Goal: Task Accomplishment & Management: Manage account settings

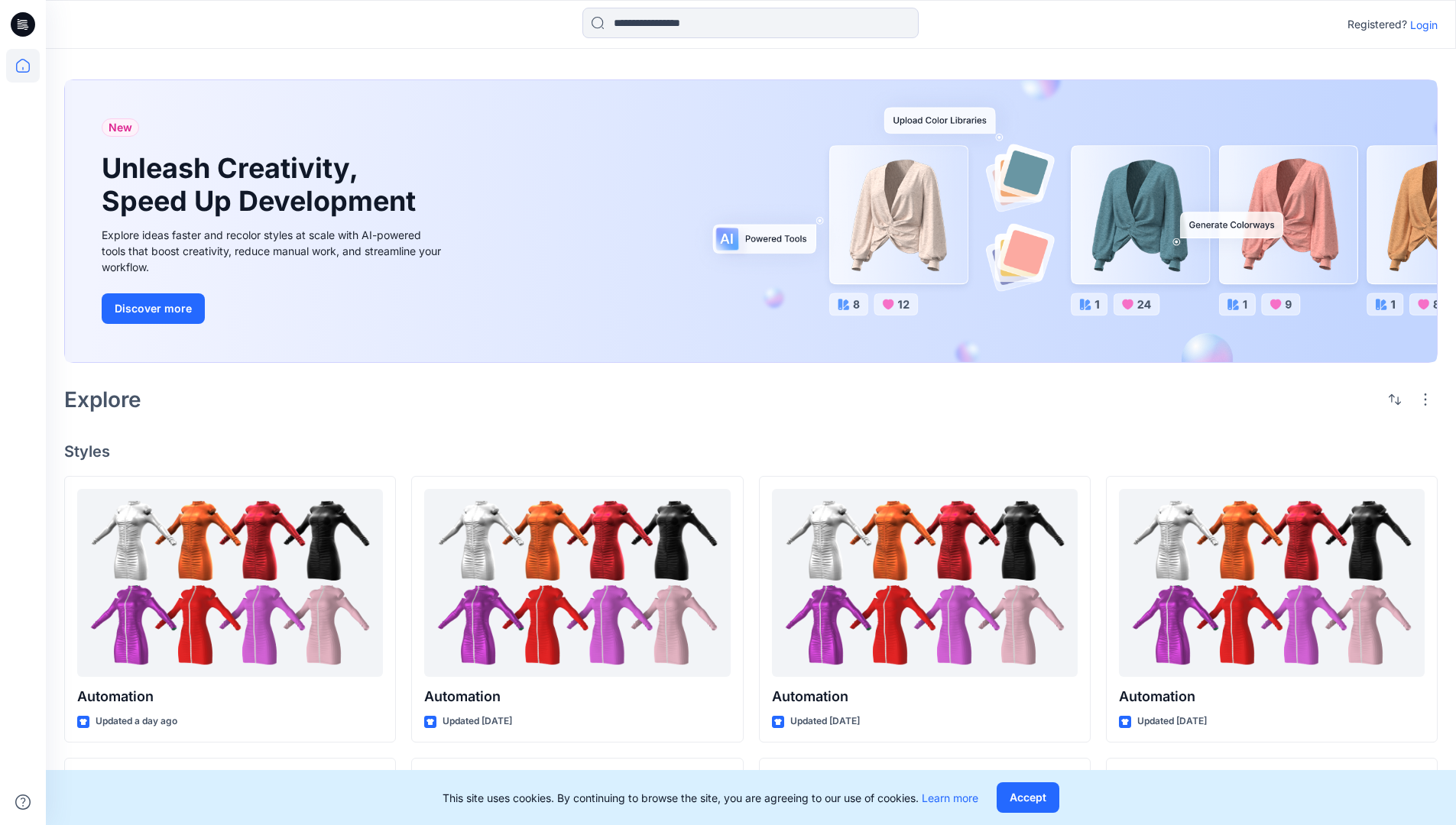
click at [1421, 24] on p "Login" at bounding box center [1424, 24] width 28 height 16
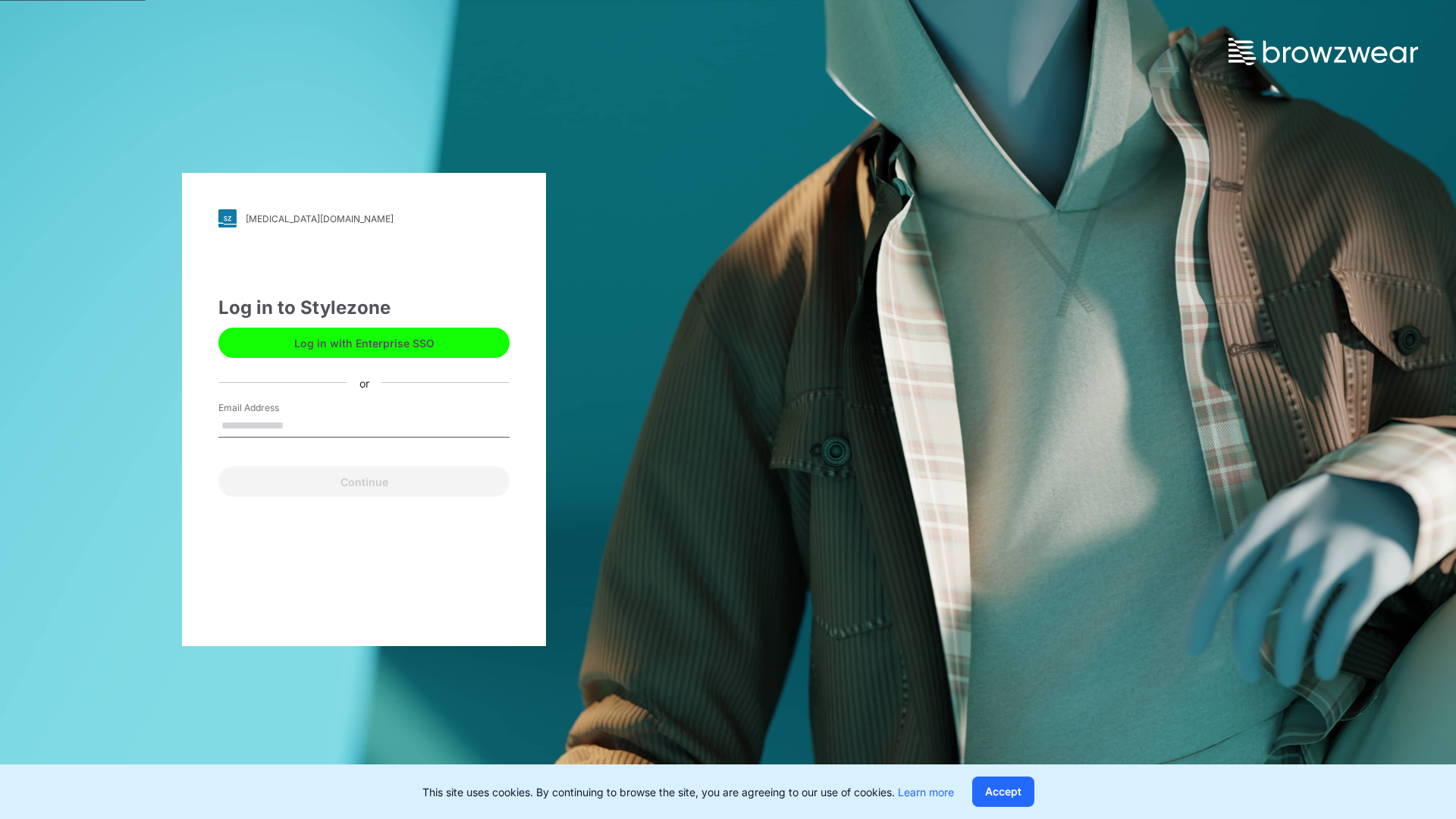
click at [299, 425] on input "Email Address" at bounding box center [364, 426] width 291 height 23
type input "**********"
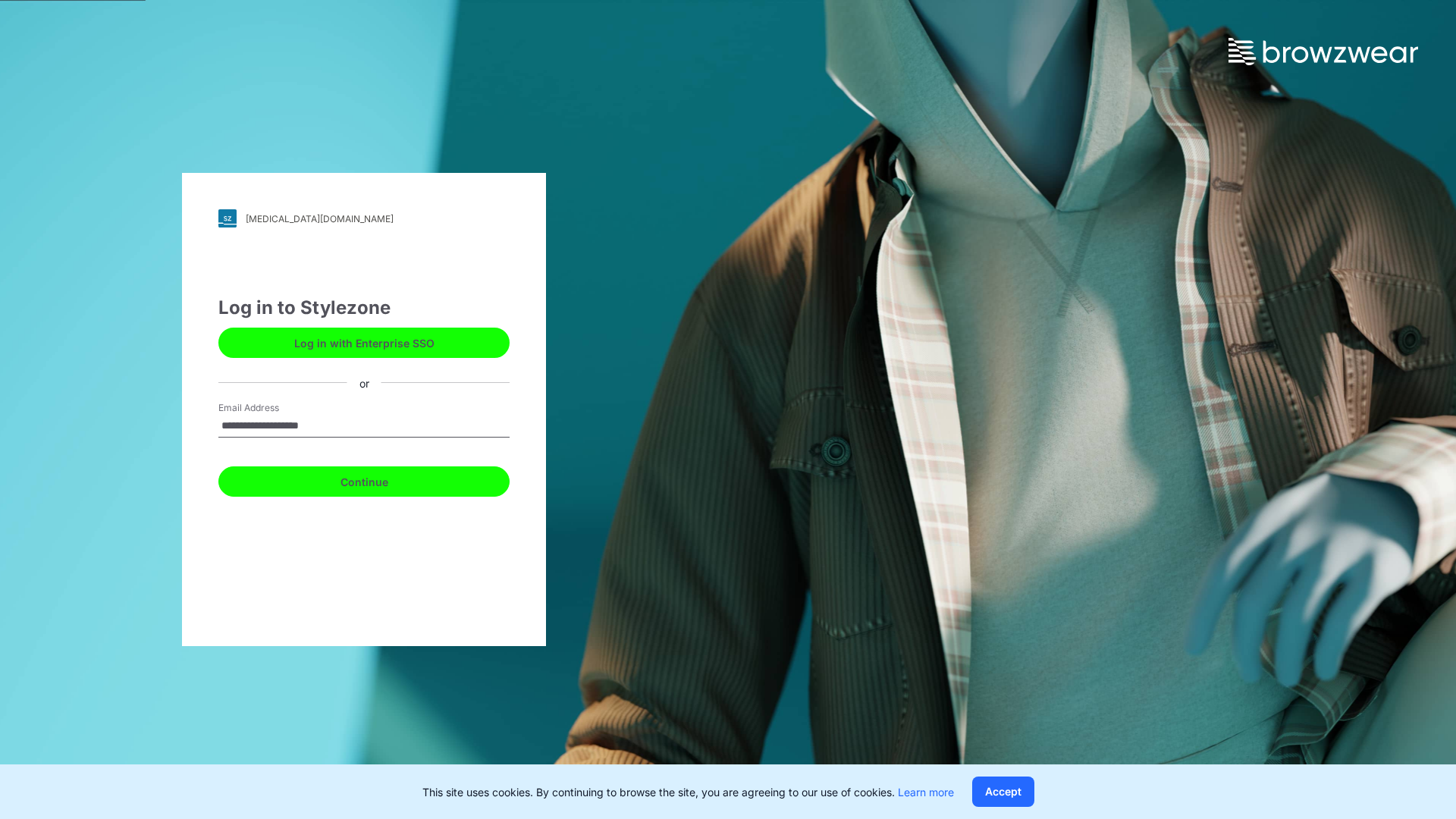
click at [381, 479] on button "Continue" at bounding box center [364, 482] width 291 height 30
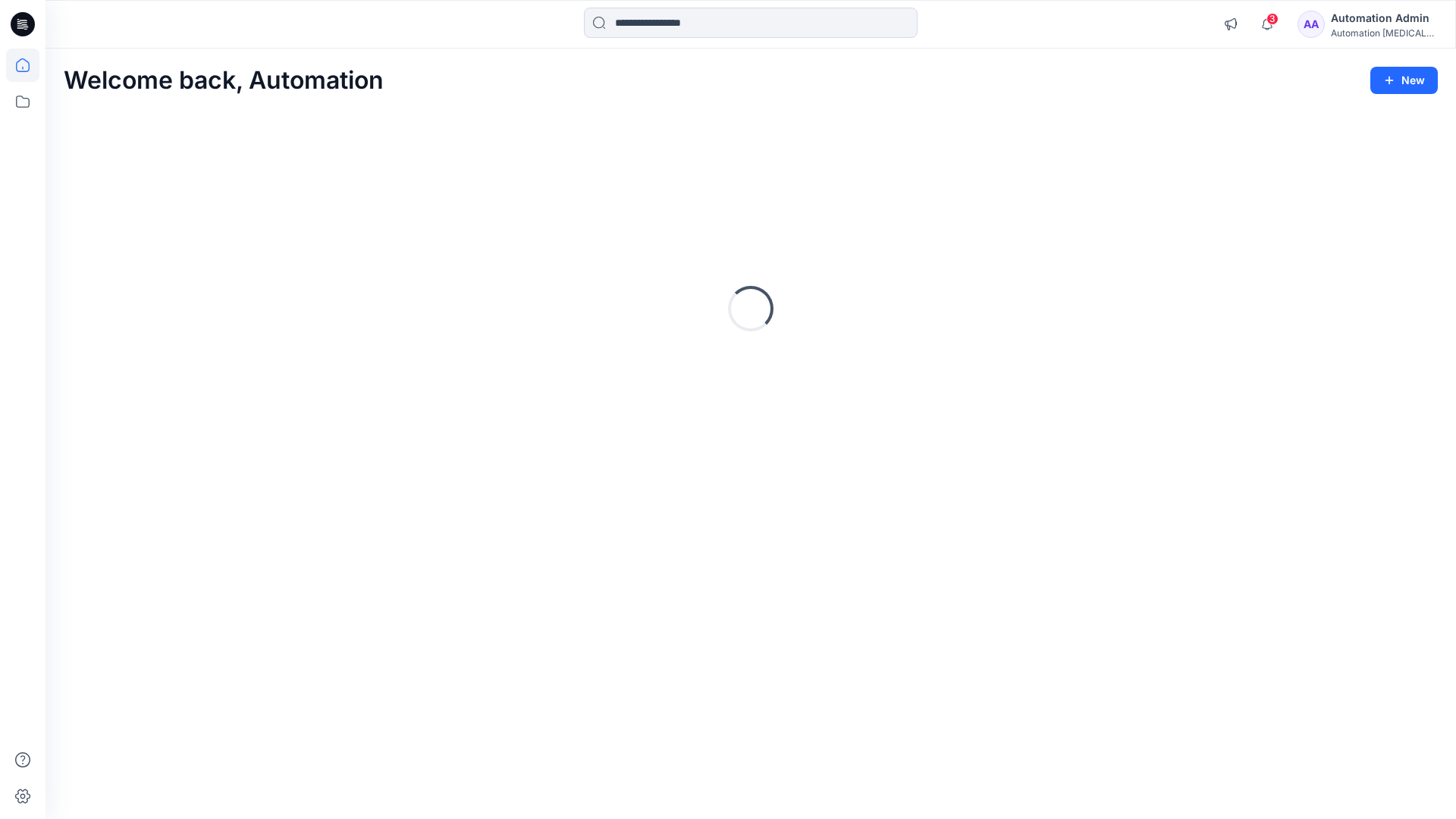
click at [28, 65] on icon at bounding box center [23, 65] width 13 height 13
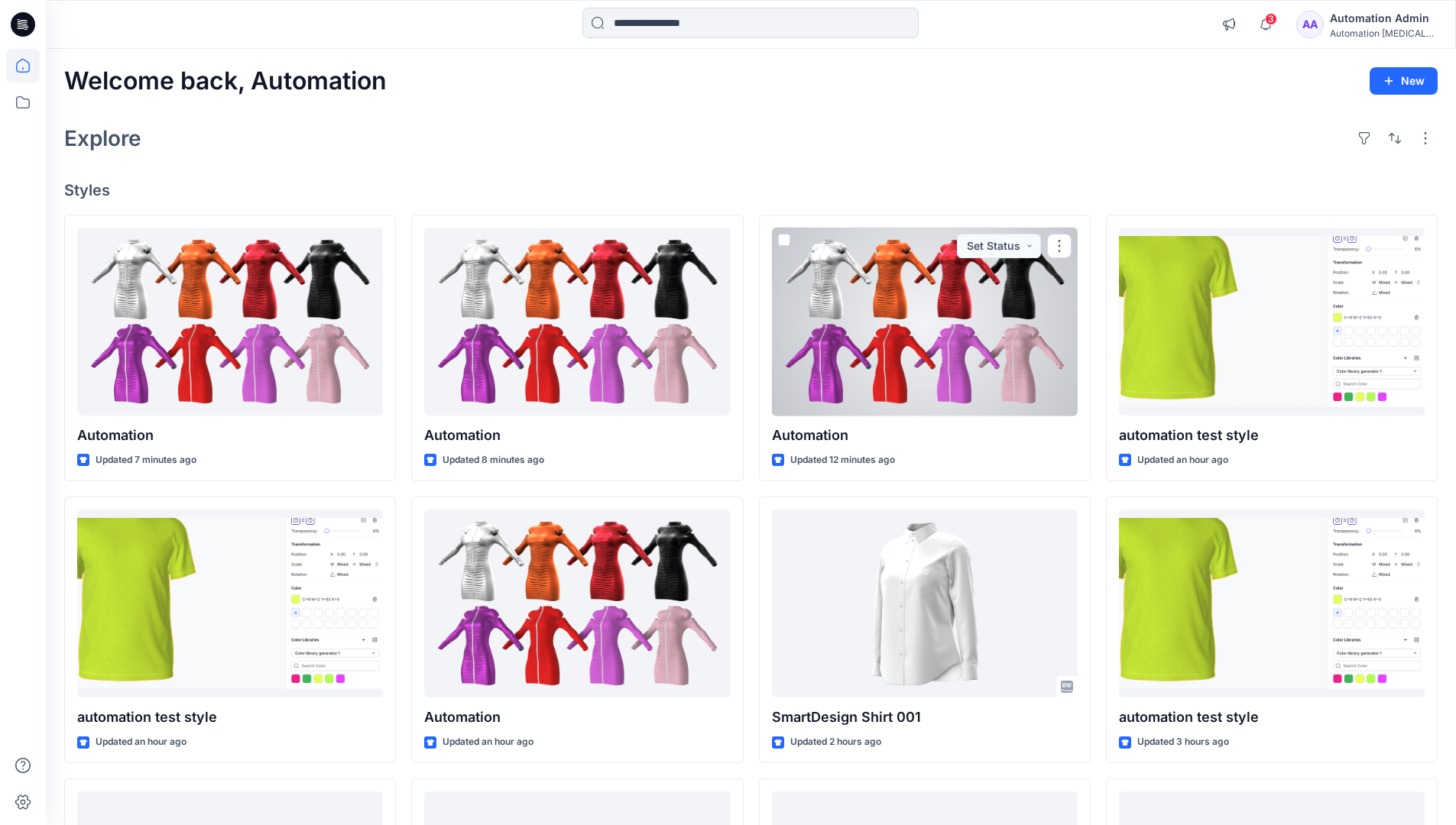
click at [1373, 26] on div "Automation Admin" at bounding box center [1383, 19] width 107 height 19
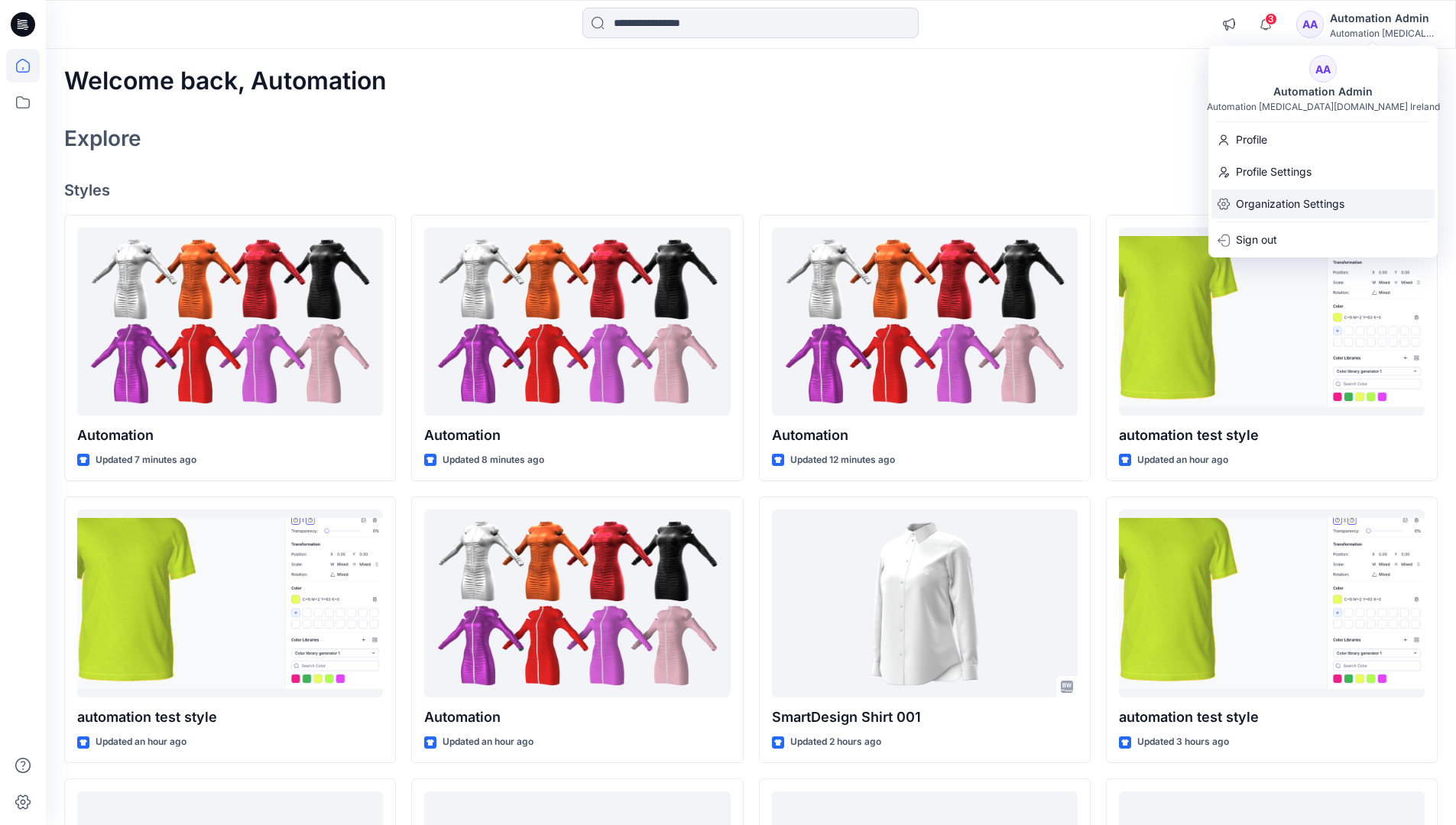
click at [1348, 201] on div "Organization Settings" at bounding box center [1323, 204] width 223 height 29
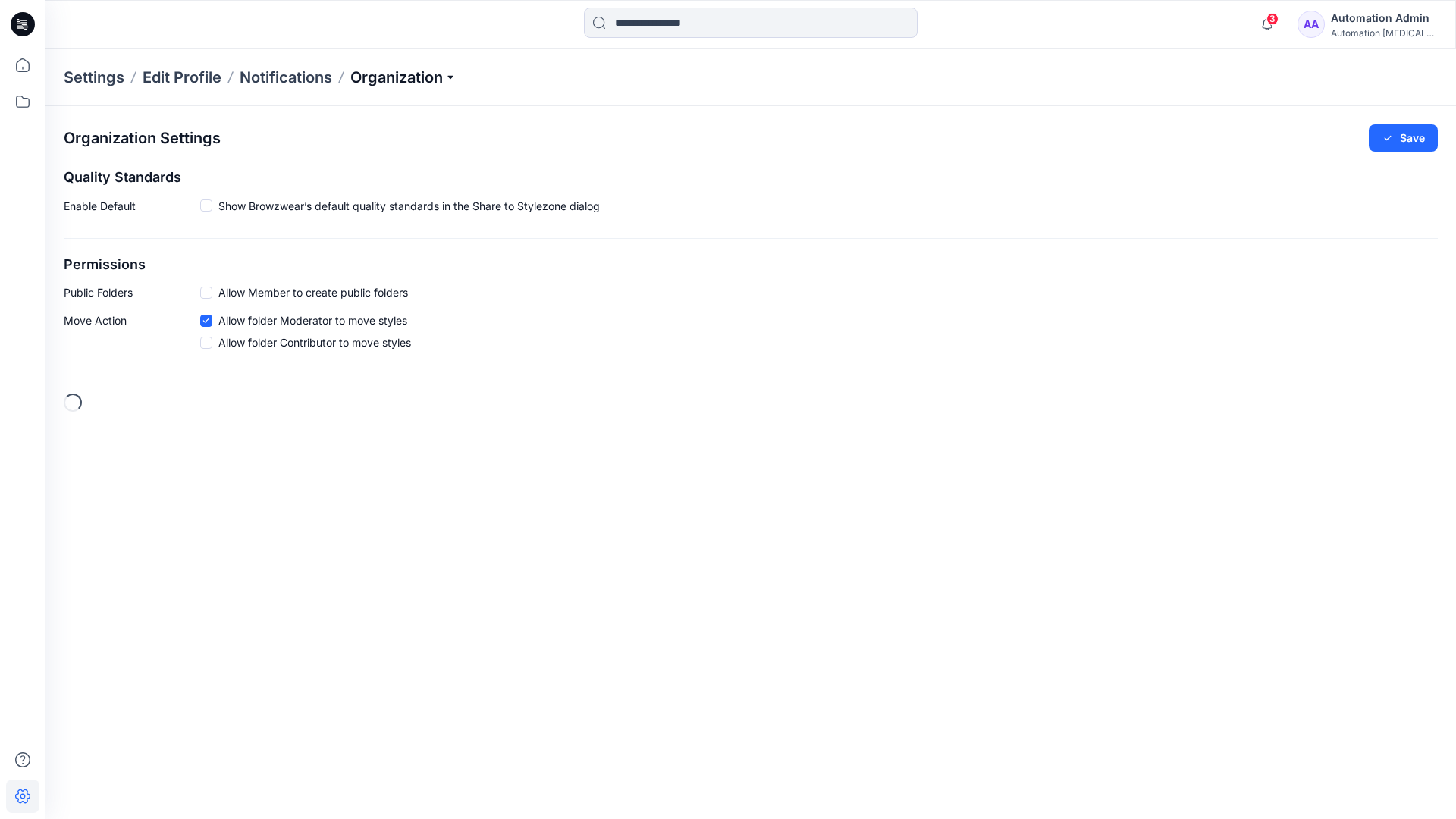
click at [443, 81] on p "Organization" at bounding box center [403, 77] width 106 height 21
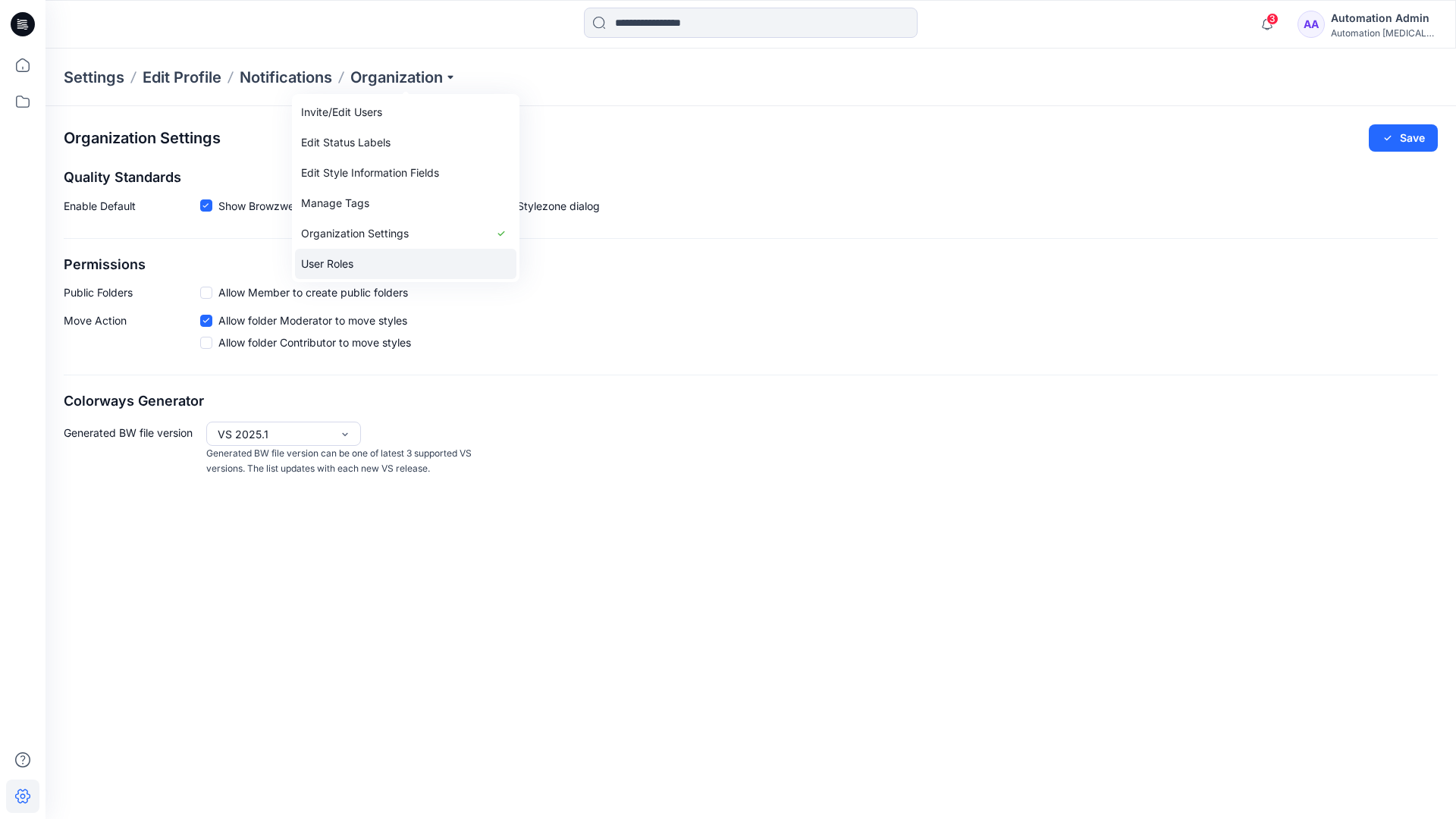
click at [345, 262] on link "User Roles" at bounding box center [406, 264] width 222 height 30
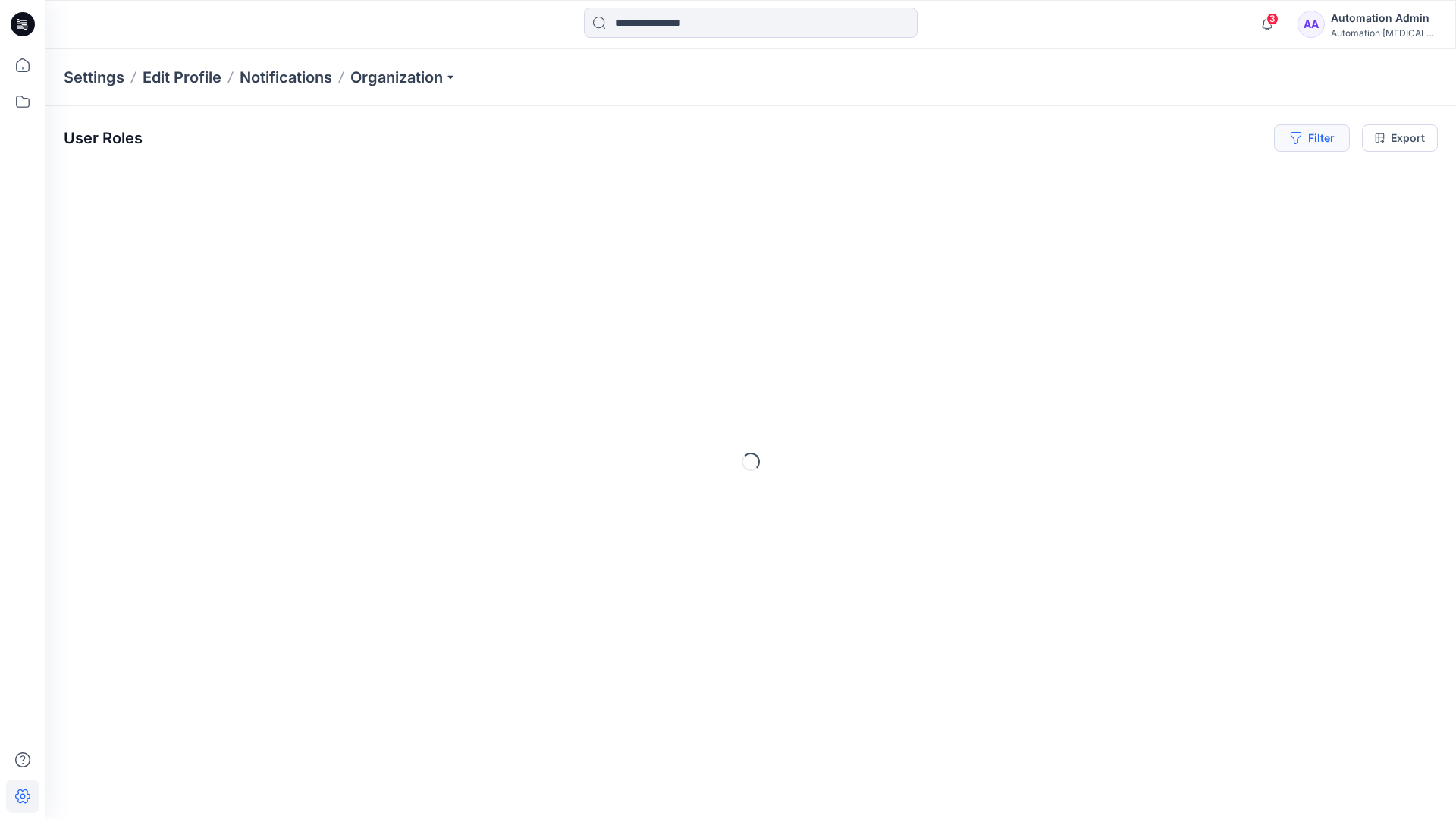
click at [1323, 143] on button "Filter" at bounding box center [1311, 138] width 76 height 28
click at [1120, 177] on div at bounding box center [1081, 178] width 156 height 19
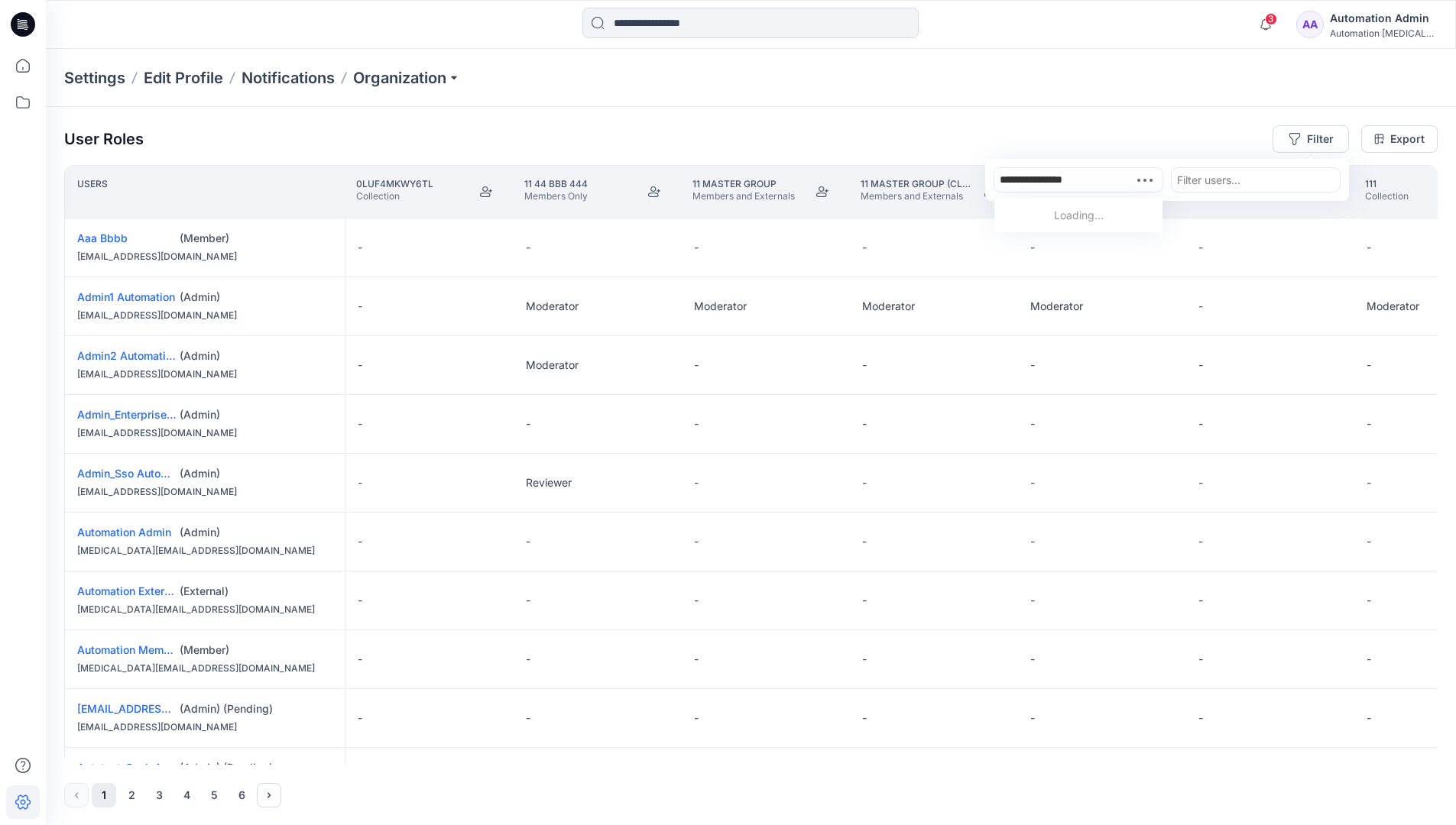
type input "**********"
click at [1095, 207] on div "Automation [MEDICAL_DATA][DOMAIN_NAME]" at bounding box center [1079, 232] width 150 height 50
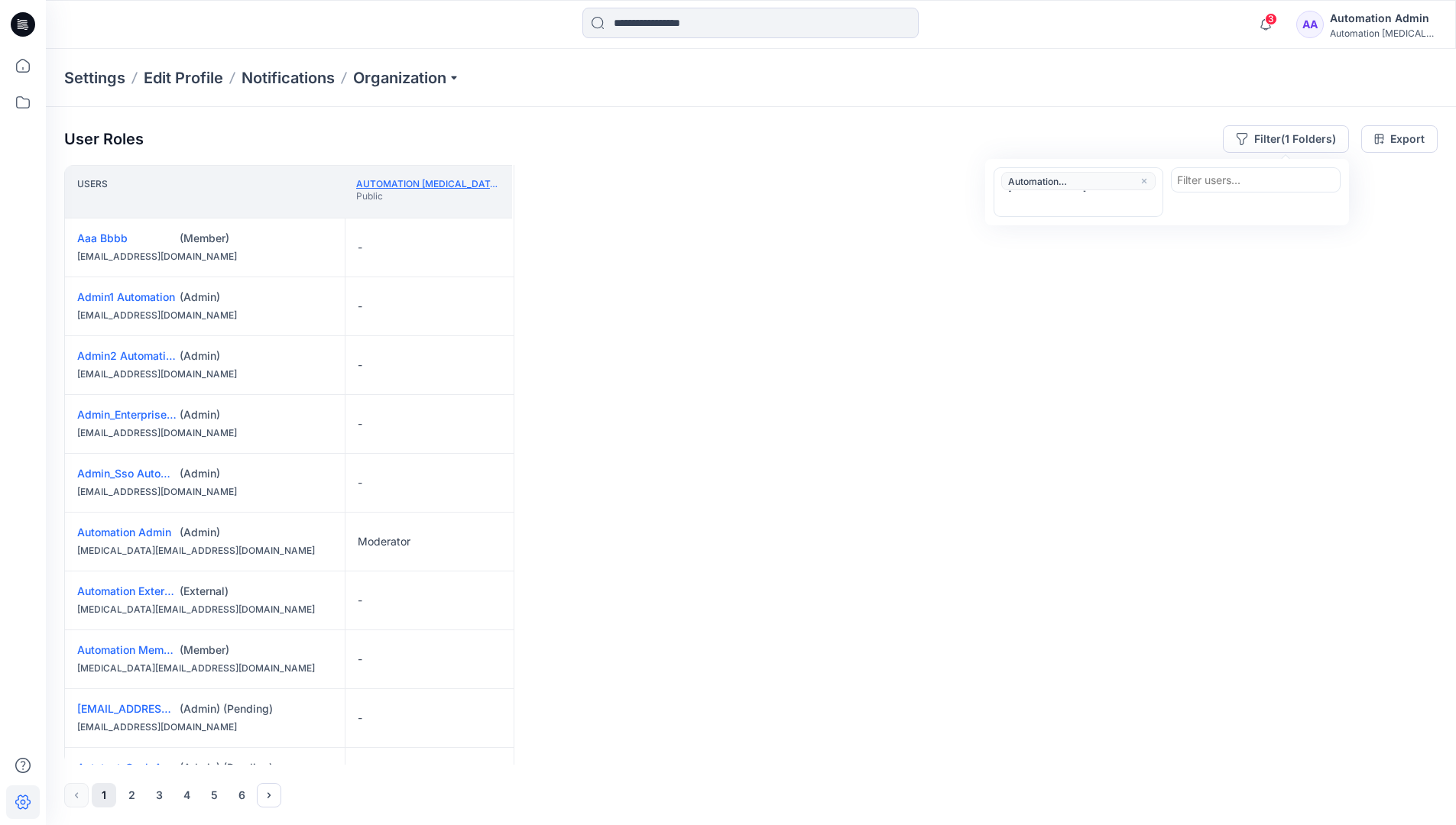
click at [455, 183] on link "Automation [MEDICAL_DATA][DOMAIN_NAME]" at bounding box center [466, 184] width 220 height 12
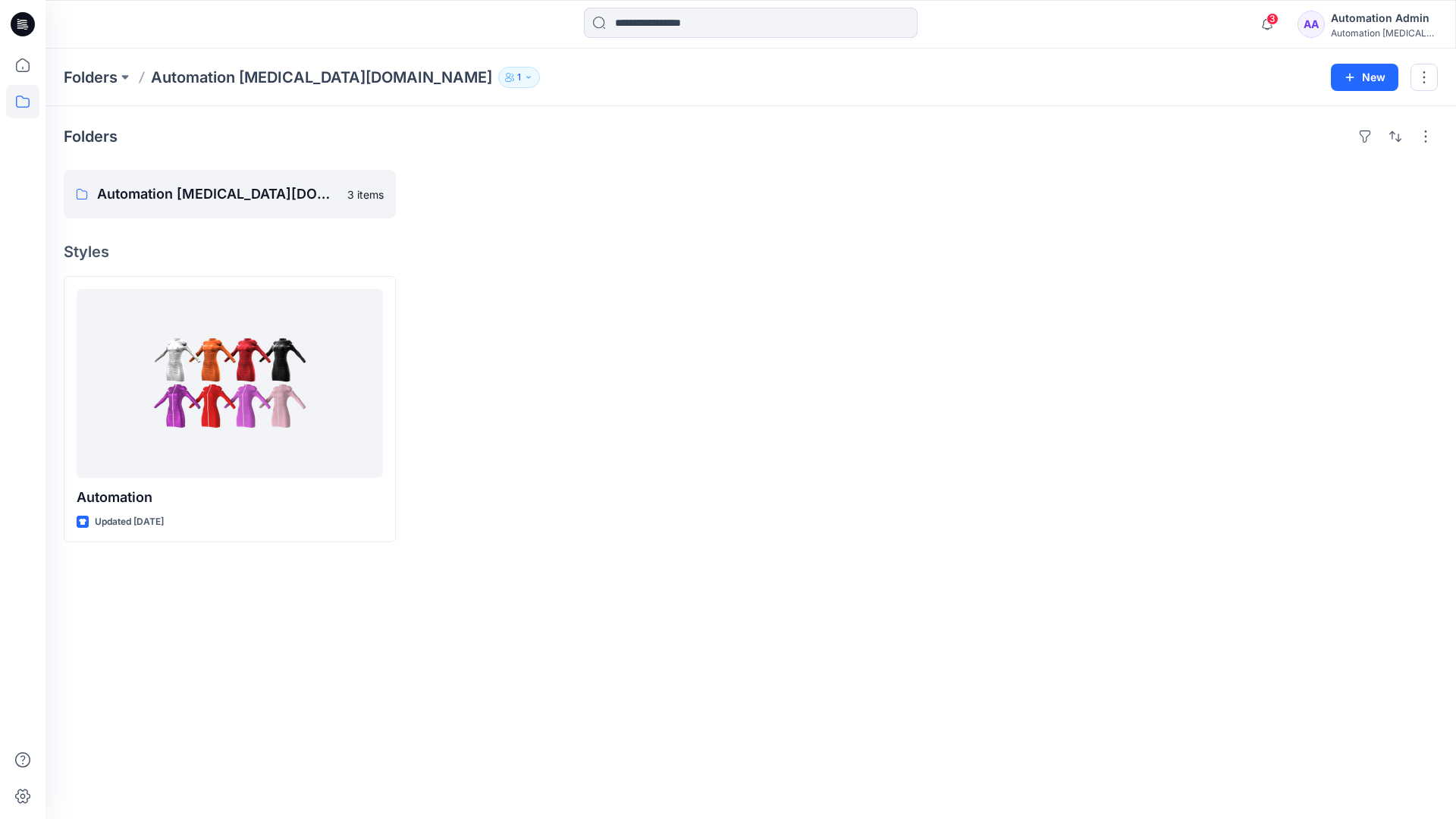
click at [1357, 28] on div "Automation [MEDICAL_DATA]..." at bounding box center [1383, 33] width 106 height 12
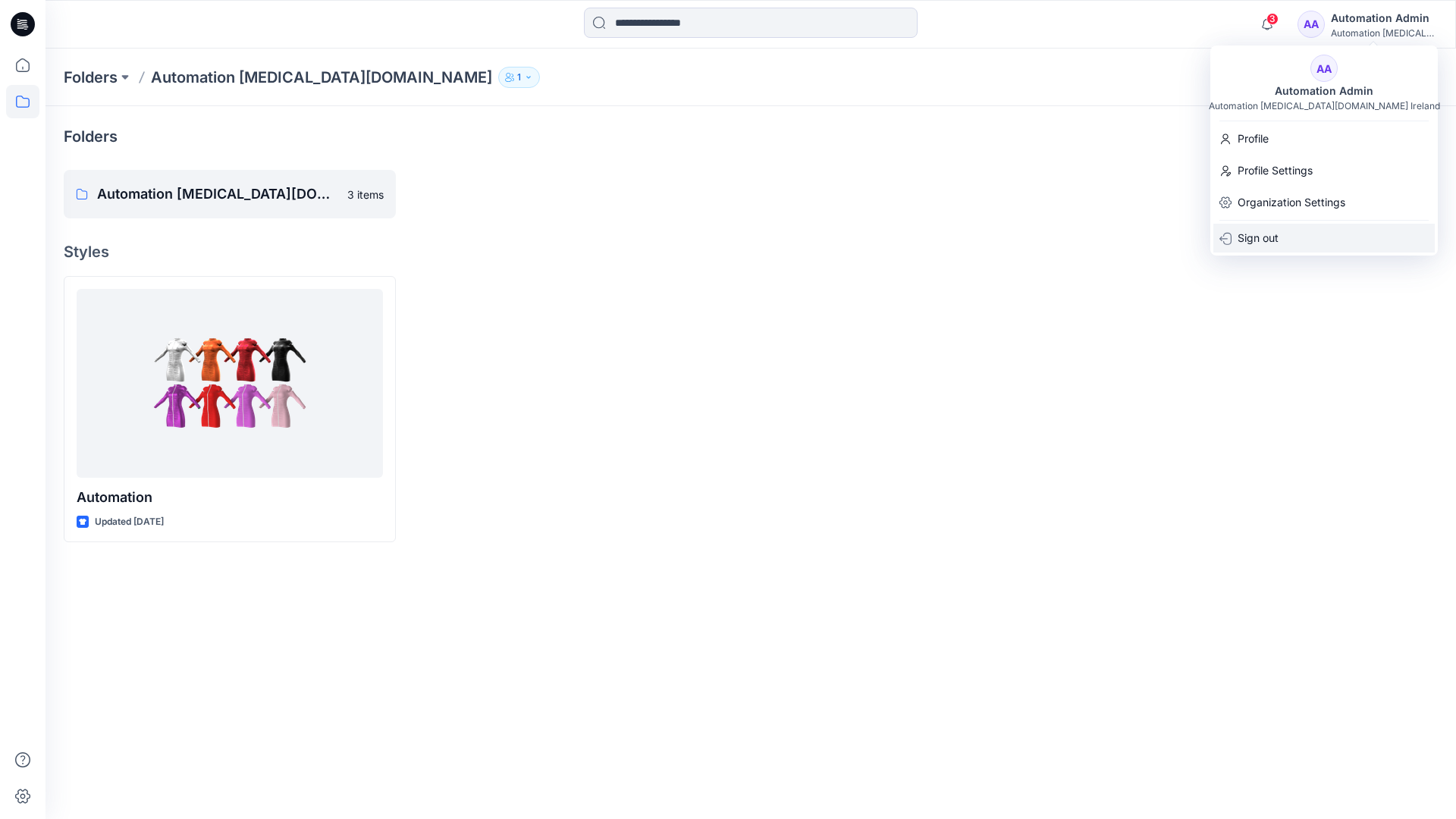
click at [1300, 235] on div "Sign out" at bounding box center [1324, 238] width 222 height 28
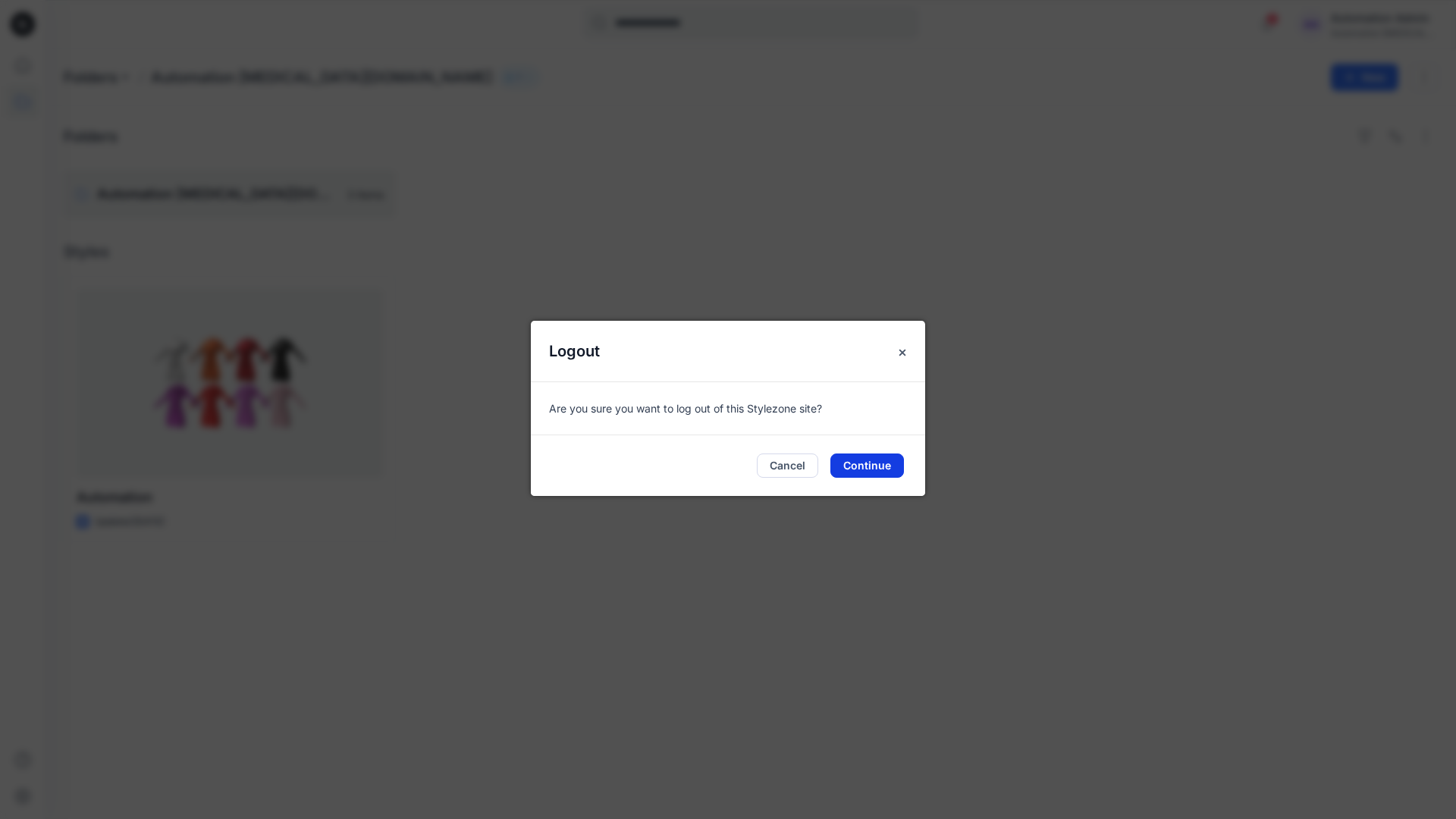
click at [902, 458] on button "Continue" at bounding box center [867, 465] width 74 height 24
